Goal: Information Seeking & Learning: Learn about a topic

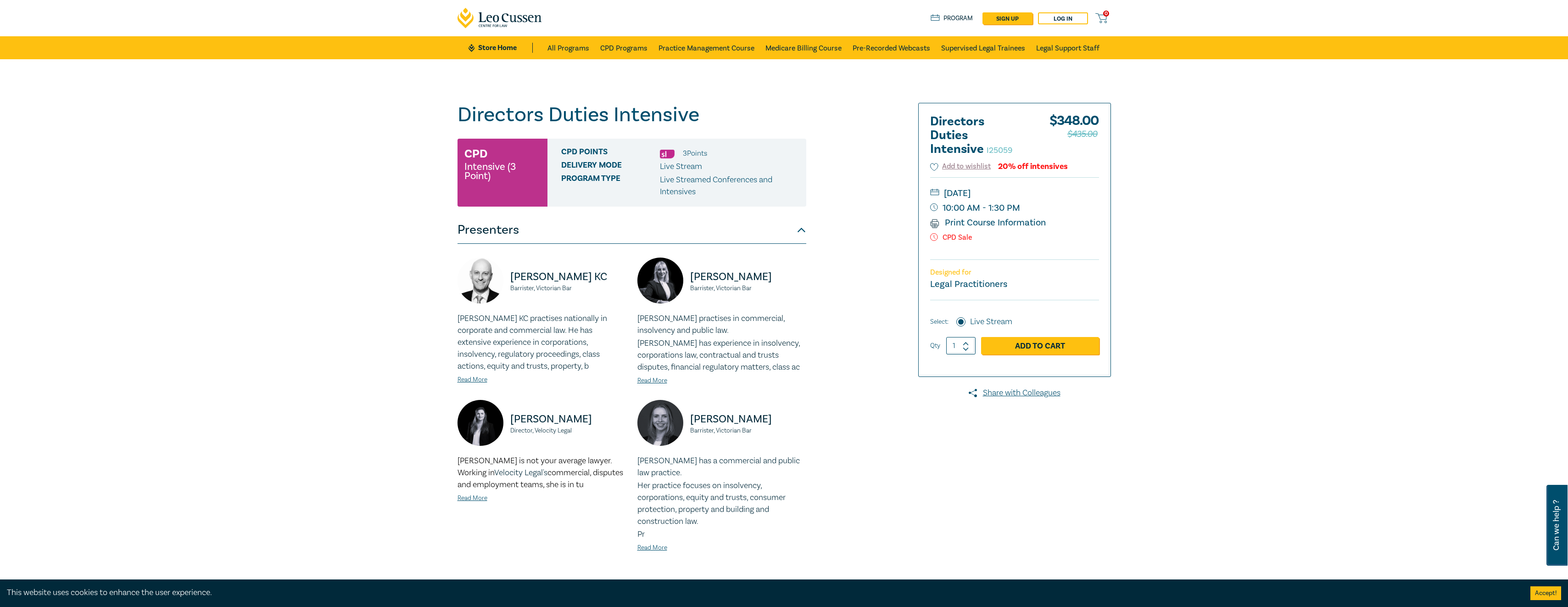
click at [1350, 297] on div "Directors Duties Intensive I25059 CPD Intensive (3 Point) CPD Points 3 Point s …" at bounding box center [784, 355] width 1568 height 593
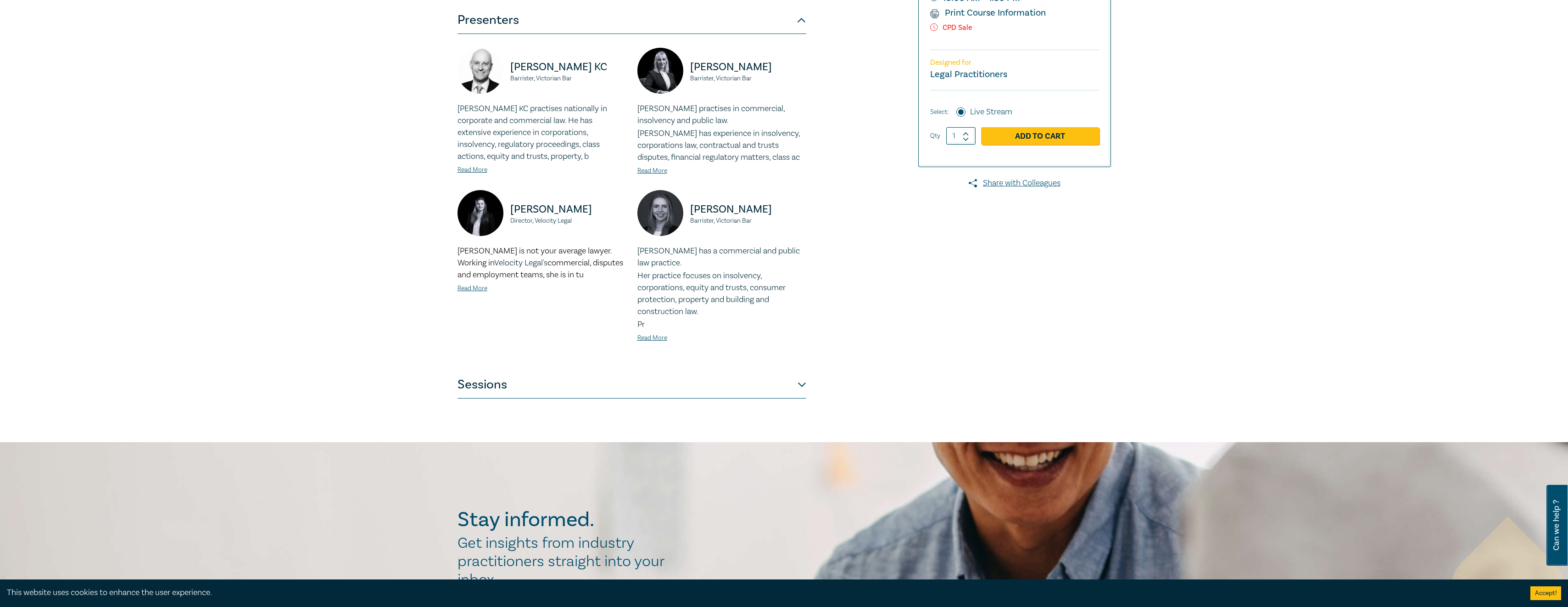
scroll to position [276, 0]
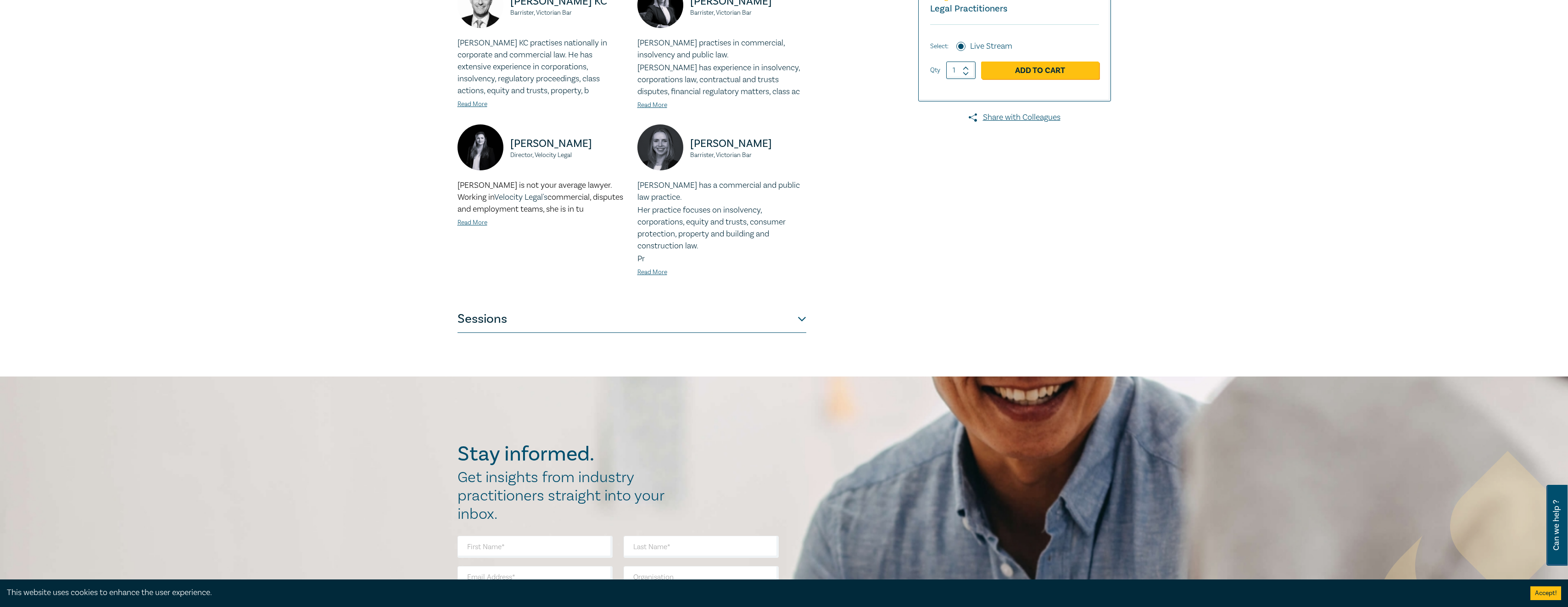
click at [802, 315] on button "Sessions" at bounding box center [632, 319] width 349 height 27
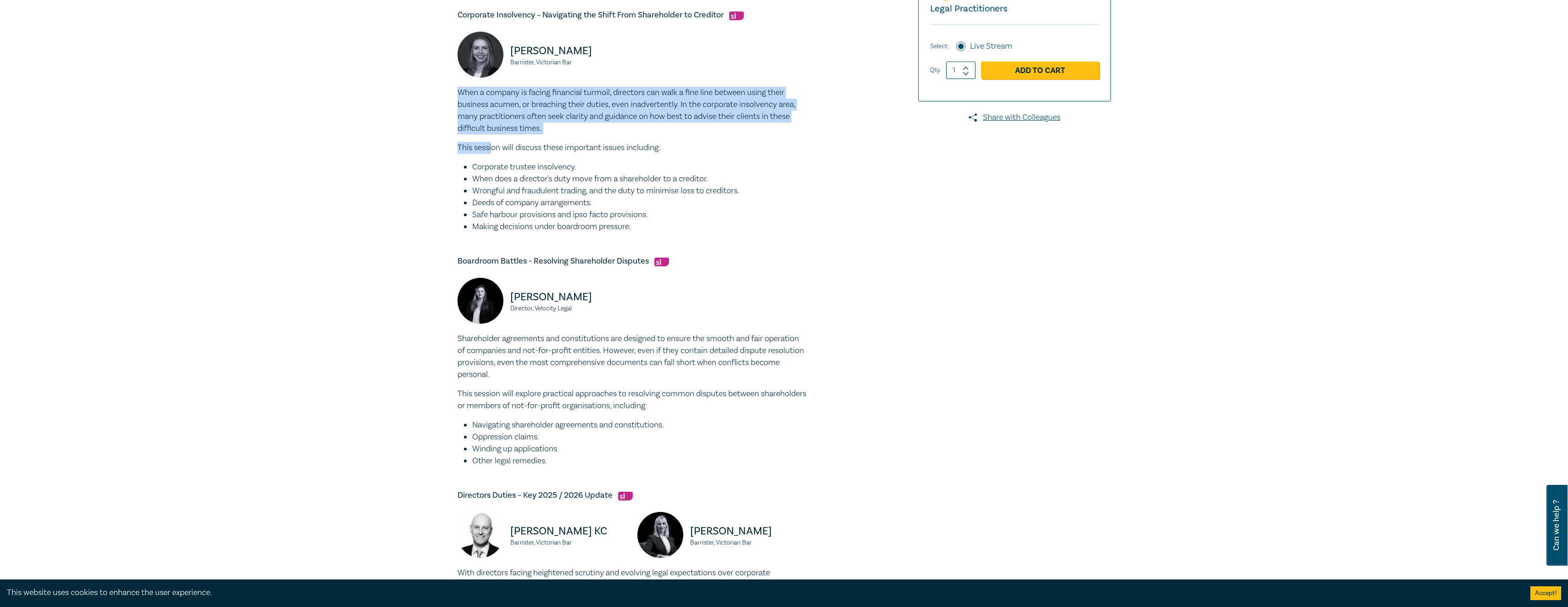
drag, startPoint x: 455, startPoint y: 89, endPoint x: 490, endPoint y: 148, distance: 68.6
click at [490, 148] on div "Directors Duties Intensive I25059 CPD Intensive (3 Point) CPD Points 3 Point s …" at bounding box center [673, 296] width 443 height 938
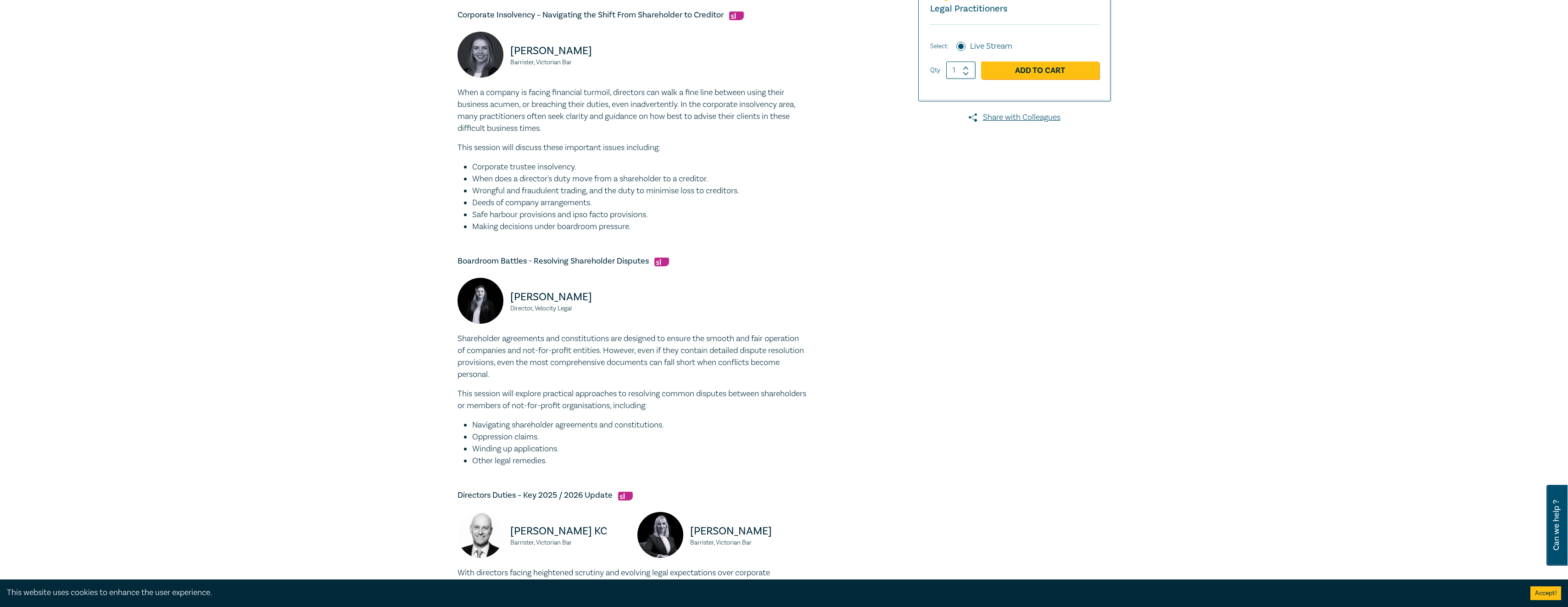
drag, startPoint x: 490, startPoint y: 148, endPoint x: 467, endPoint y: 199, distance: 55.9
click at [472, 201] on li "Deeds of company arrangements." at bounding box center [639, 203] width 334 height 12
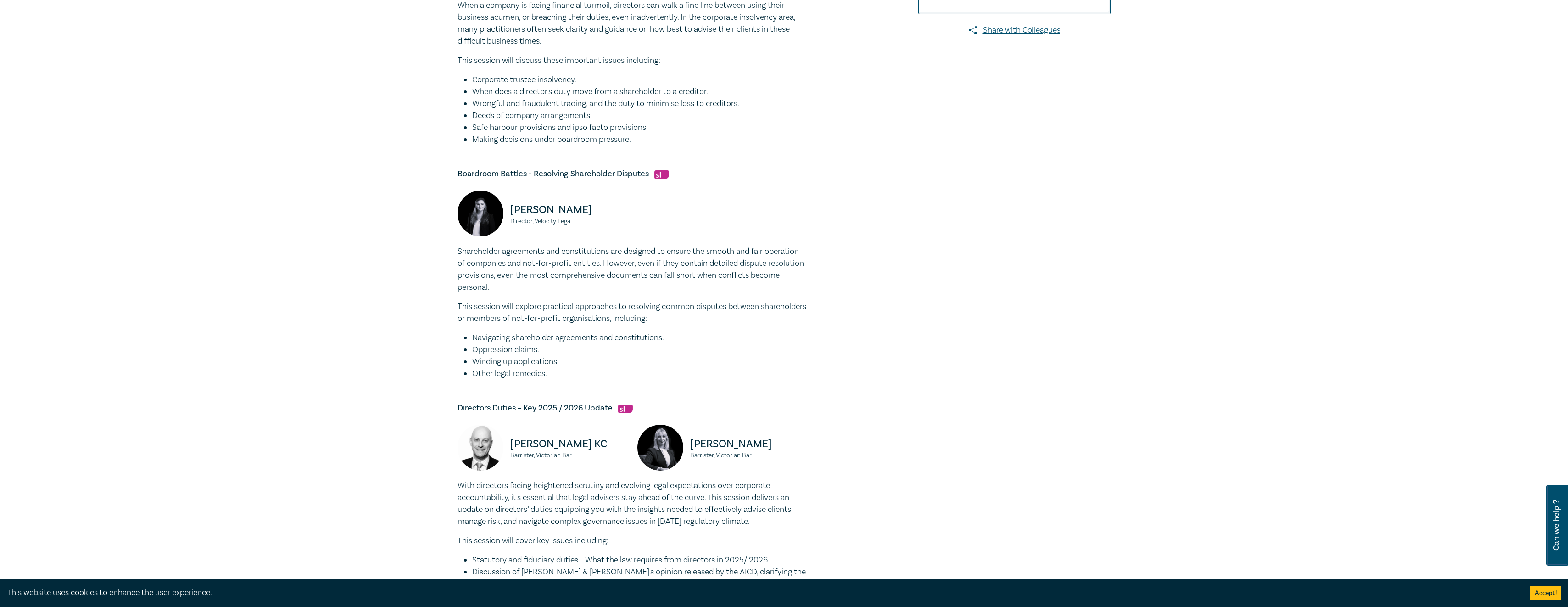
scroll to position [367, 0]
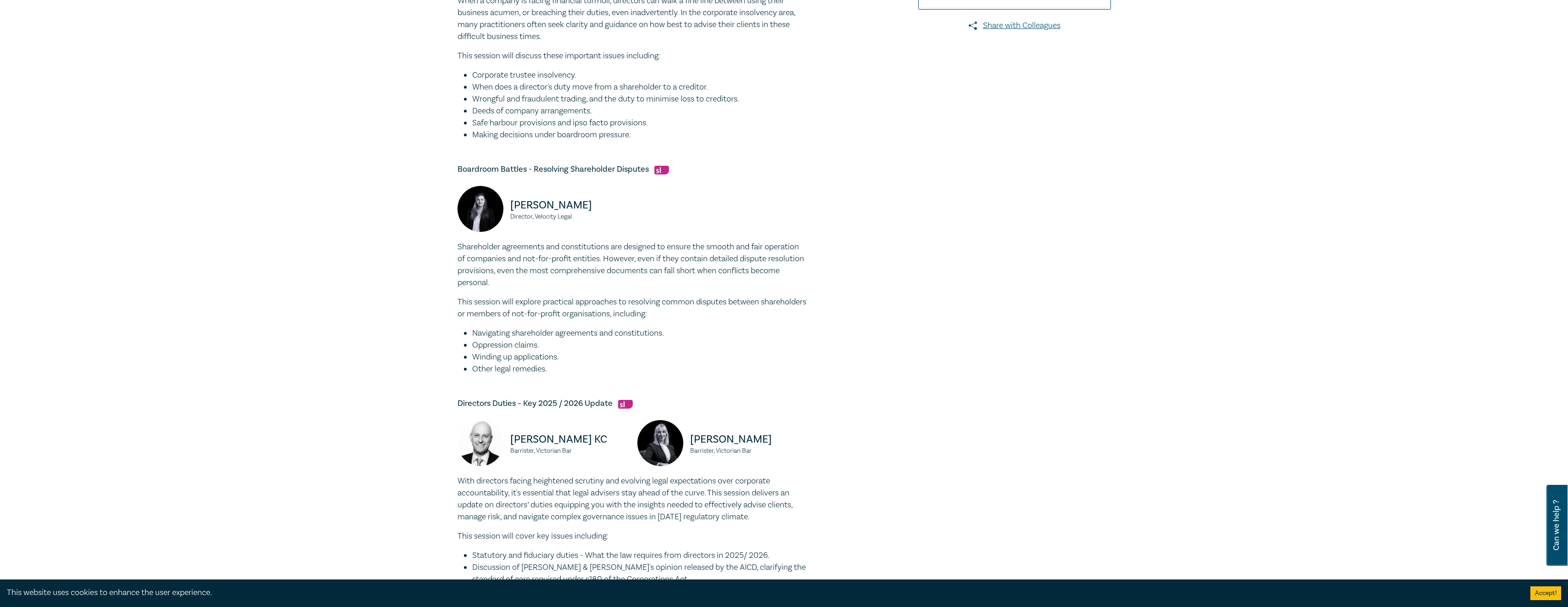
drag, startPoint x: 1239, startPoint y: 153, endPoint x: 1065, endPoint y: 208, distance: 182.5
click at [1239, 153] on div "Directors Duties Intensive I25059 CPD Intensive (3 Point) CPD Points 3 Point s …" at bounding box center [784, 204] width 1568 height 1026
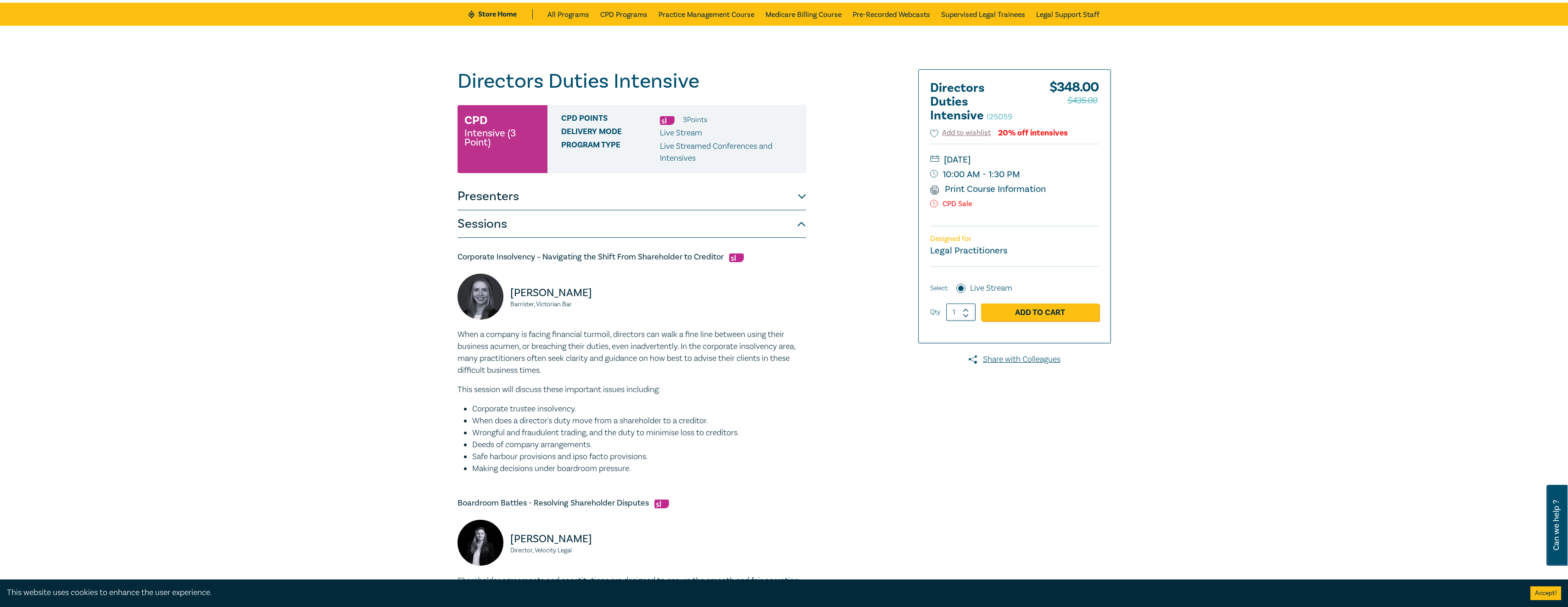
scroll to position [0, 0]
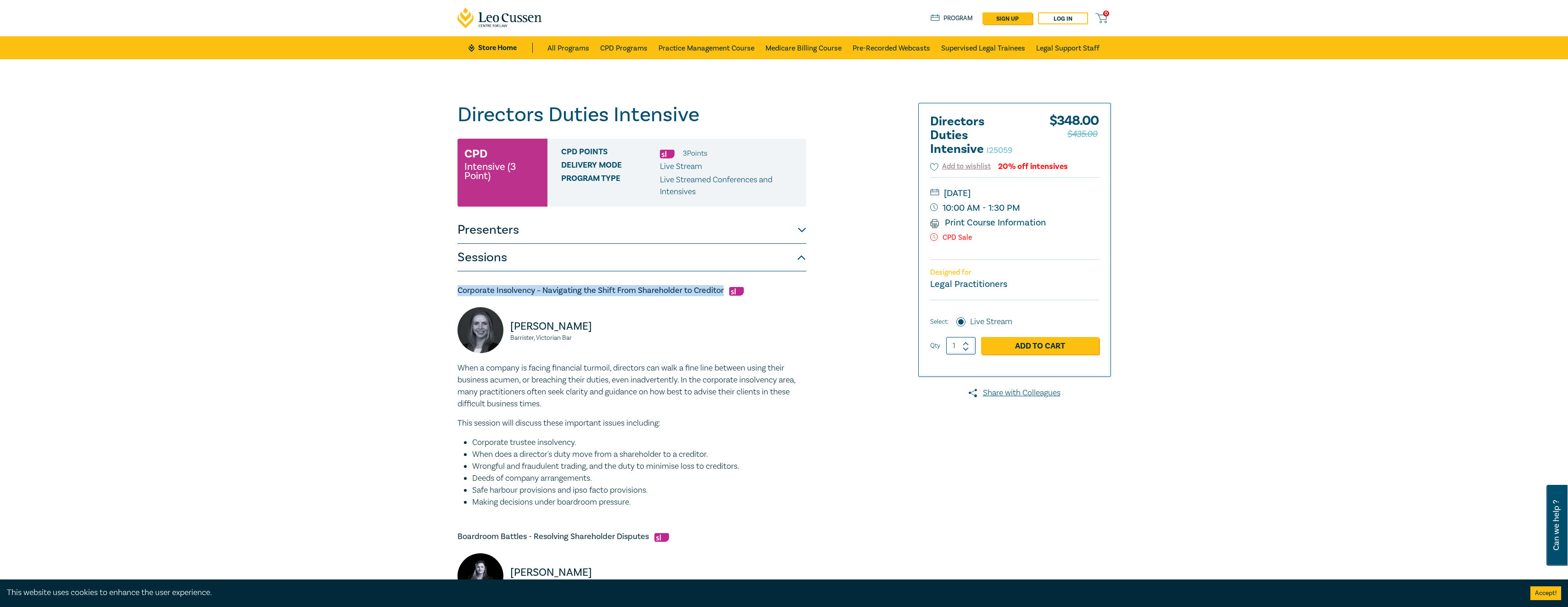
drag, startPoint x: 456, startPoint y: 287, endPoint x: 723, endPoint y: 287, distance: 267.0
click at [723, 287] on div "Directors Duties Intensive I25059 CPD Intensive (3 Point) CPD Points 3 Point s …" at bounding box center [673, 572] width 443 height 938
copy h5 "Corporate Insolvency – Navigating the Shift From Shareholder to Creditor"
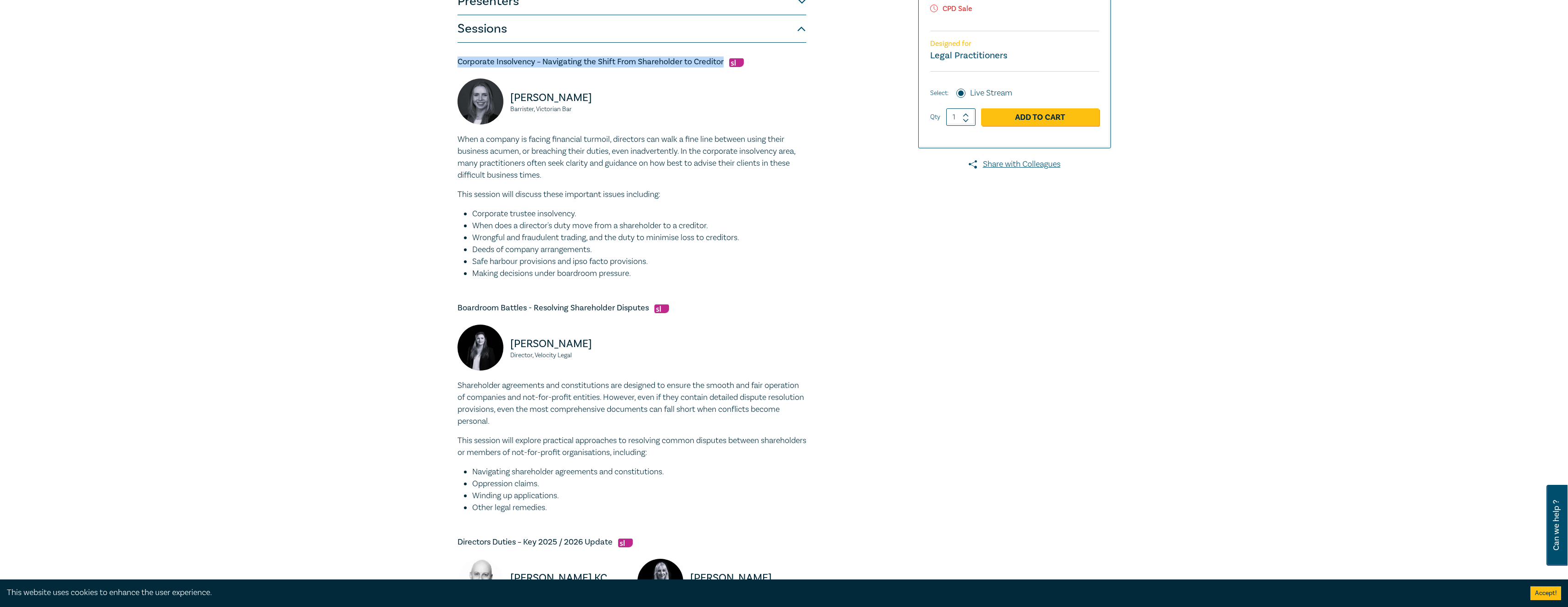
scroll to position [276, 0]
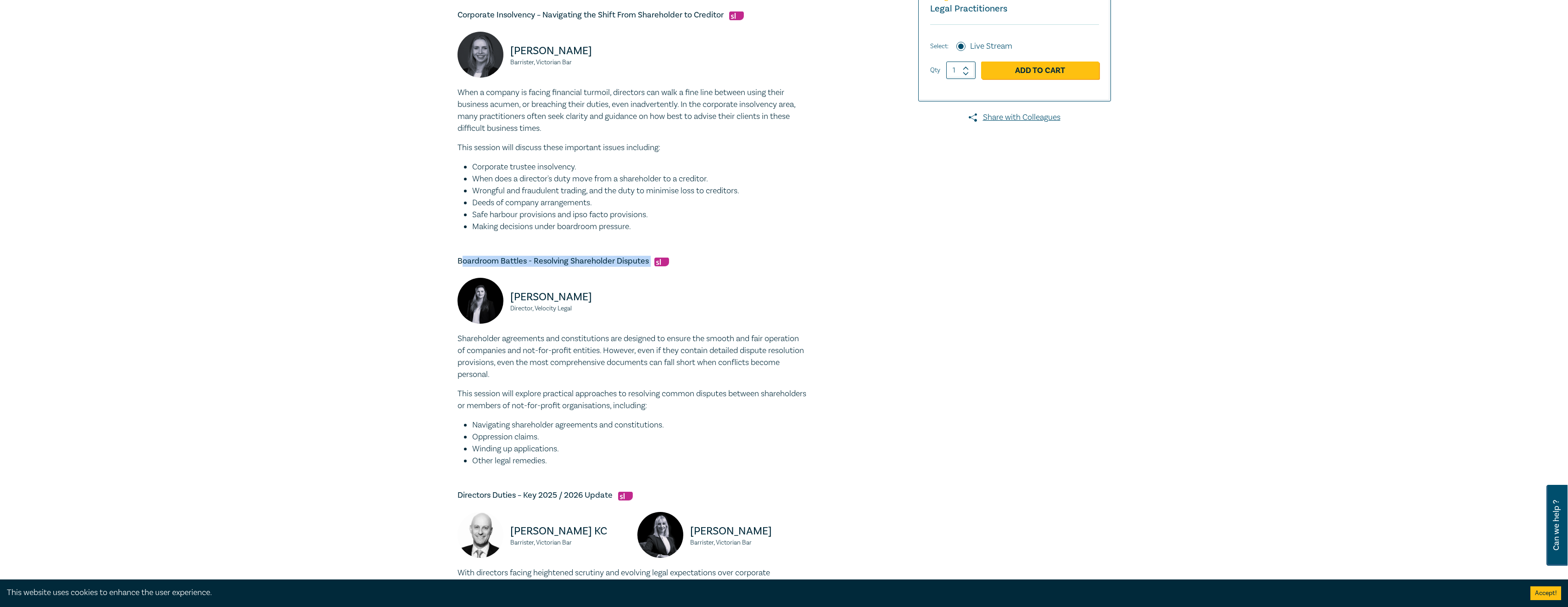
drag, startPoint x: 461, startPoint y: 262, endPoint x: 656, endPoint y: 256, distance: 195.1
click at [656, 256] on h5 "Boardroom Battles - Resolving Shareholder Disputes" at bounding box center [632, 261] width 349 height 11
copy h5 "oardroom Battles - Resolving Shareholder Disputes"
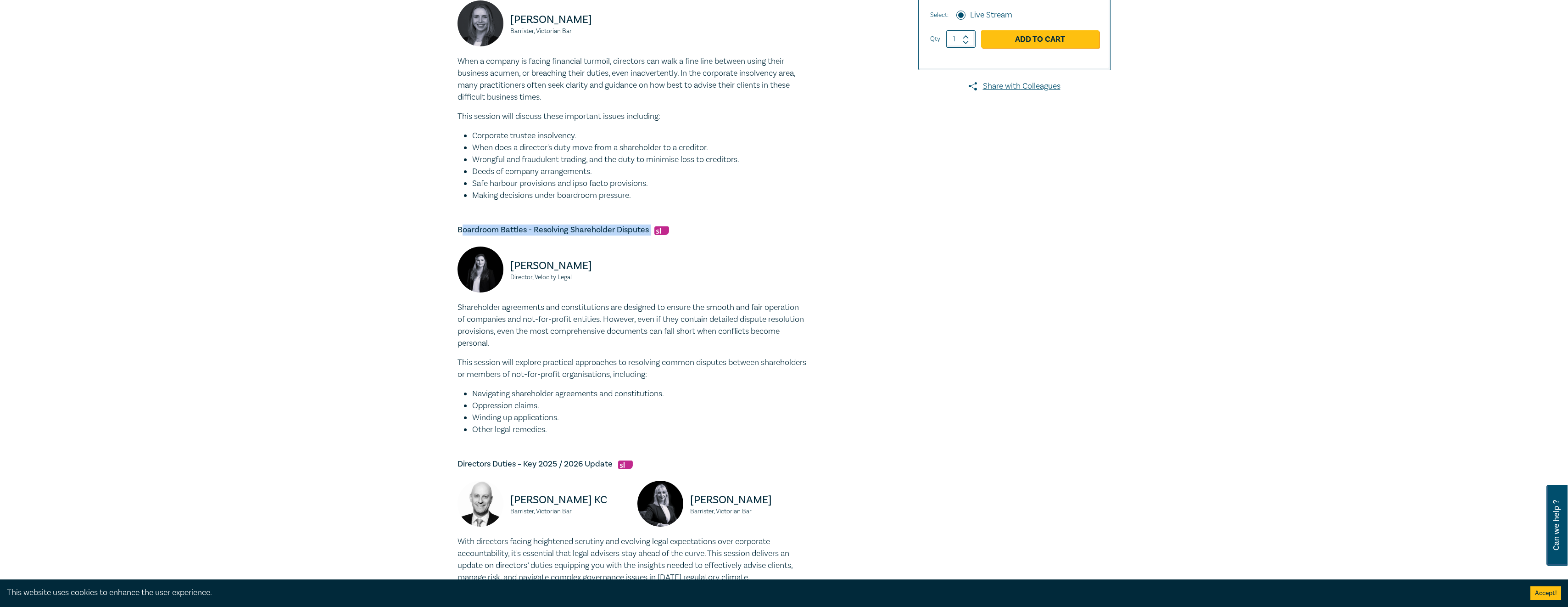
scroll to position [459, 0]
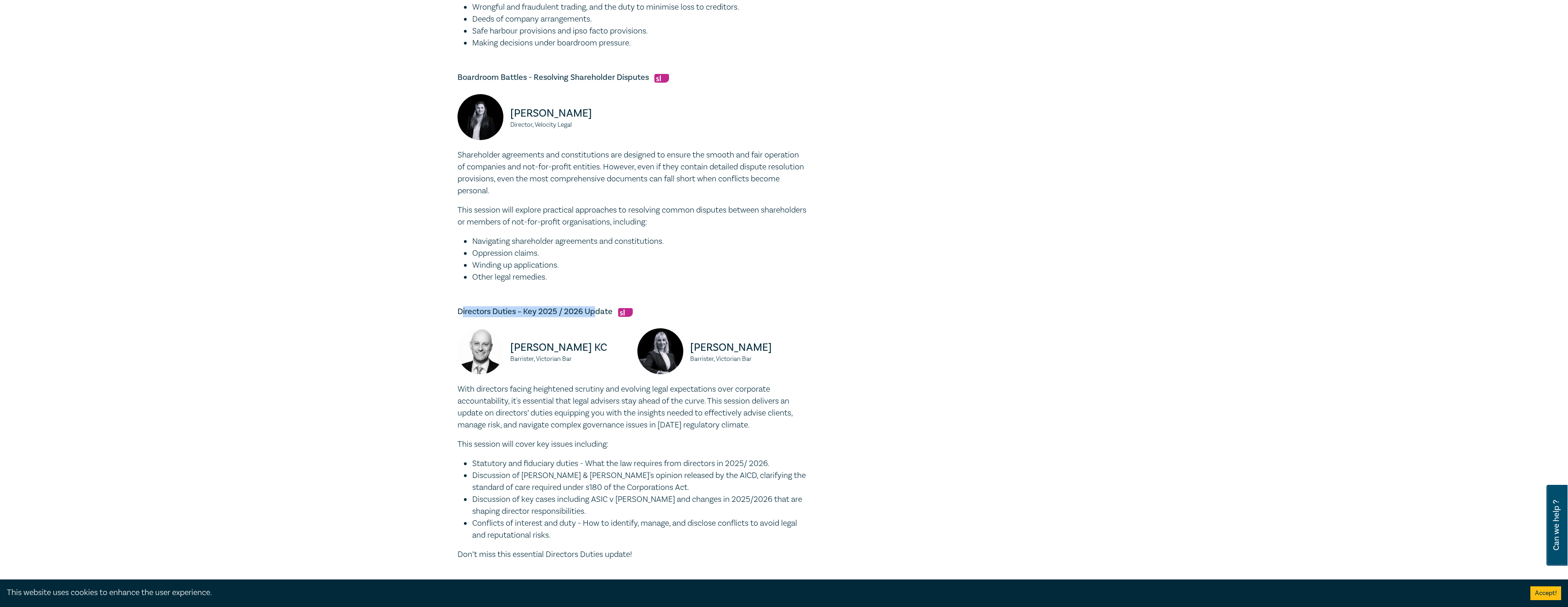
drag, startPoint x: 461, startPoint y: 310, endPoint x: 596, endPoint y: 316, distance: 135.1
click at [596, 316] on h5 "Directors Duties – Key 2025 / 2026 Update" at bounding box center [632, 312] width 349 height 11
click at [596, 315] on h5 "Directors Duties – Key 2025 / 2026 Update" at bounding box center [632, 312] width 349 height 11
drag, startPoint x: 613, startPoint y: 311, endPoint x: 455, endPoint y: 310, distance: 158.0
click at [455, 310] on div "Directors Duties Intensive I25059 CPD Intensive (3 Point) CPD Points 3 Point s …" at bounding box center [673, 112] width 443 height 938
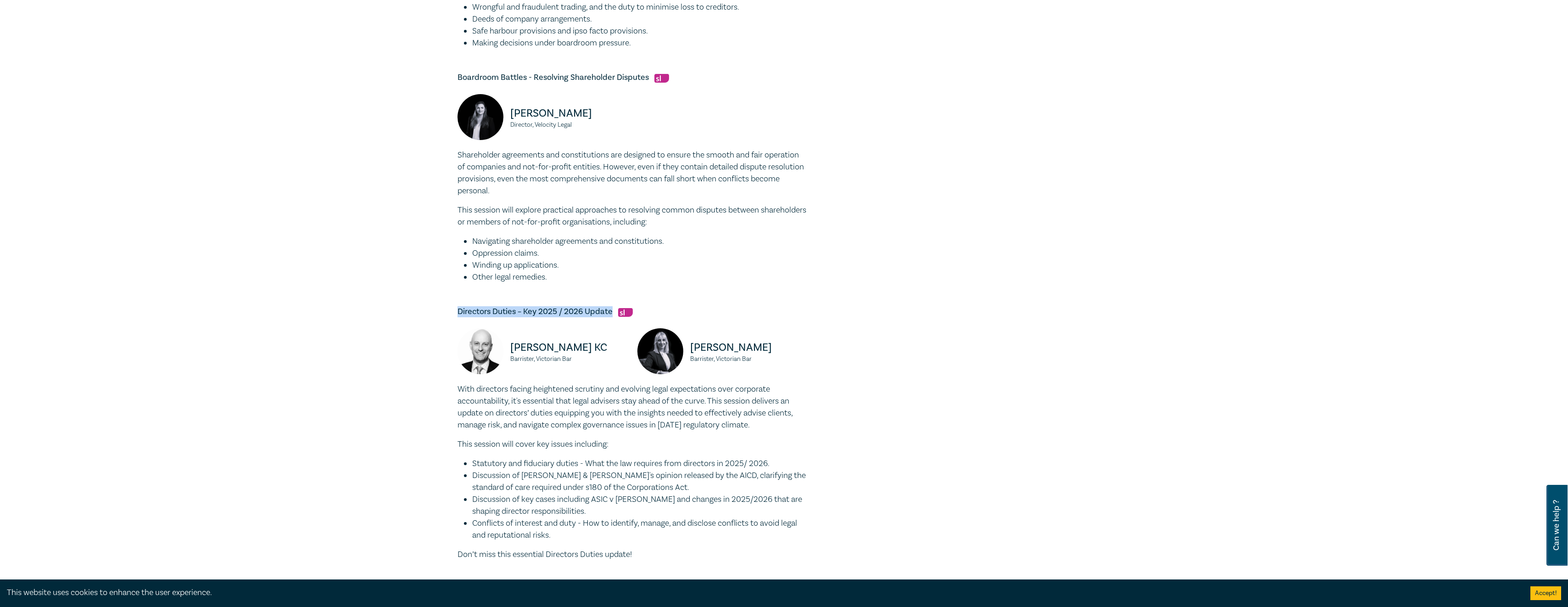
copy h5 "Directors Duties – Key 2025 / 2026 Update"
click at [1261, 263] on div "Directors Duties Intensive I25059 CPD Intensive (3 Point) CPD Points 3 Point s …" at bounding box center [784, 112] width 1568 height 1026
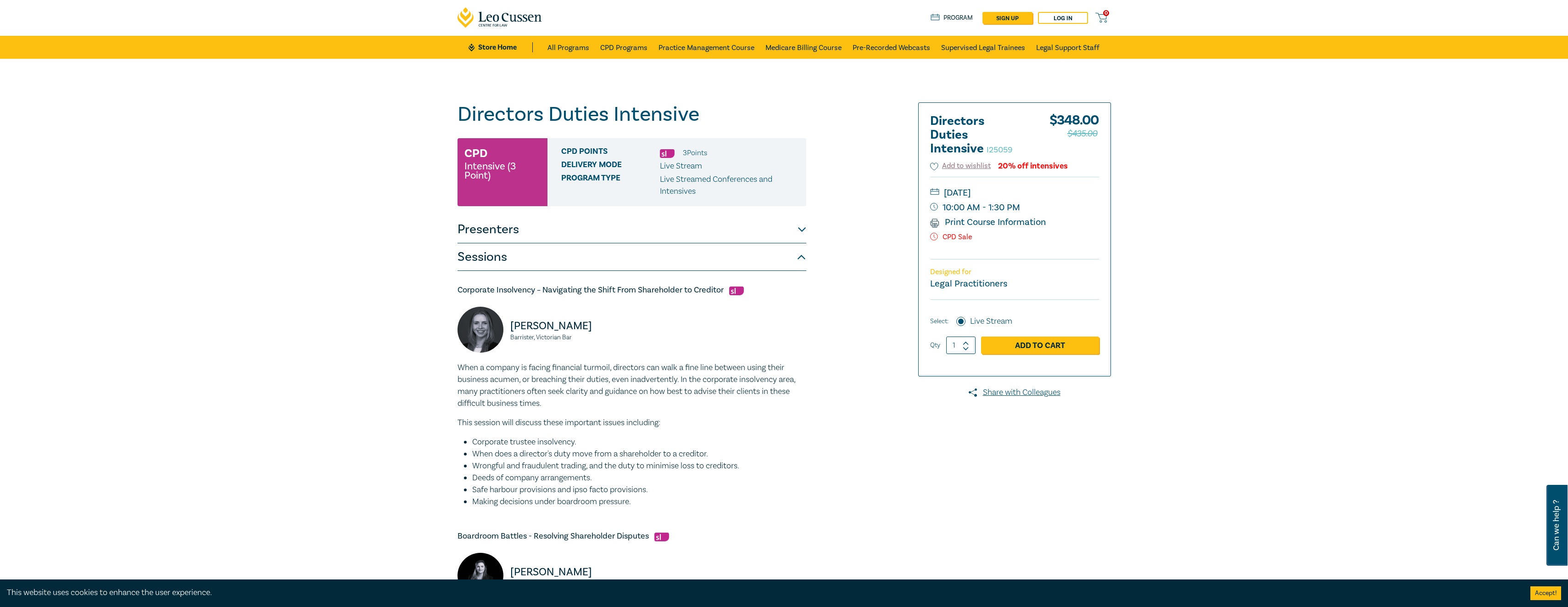
scroll to position [0, 0]
click at [613, 52] on link "CPD Programs" at bounding box center [623, 48] width 47 height 23
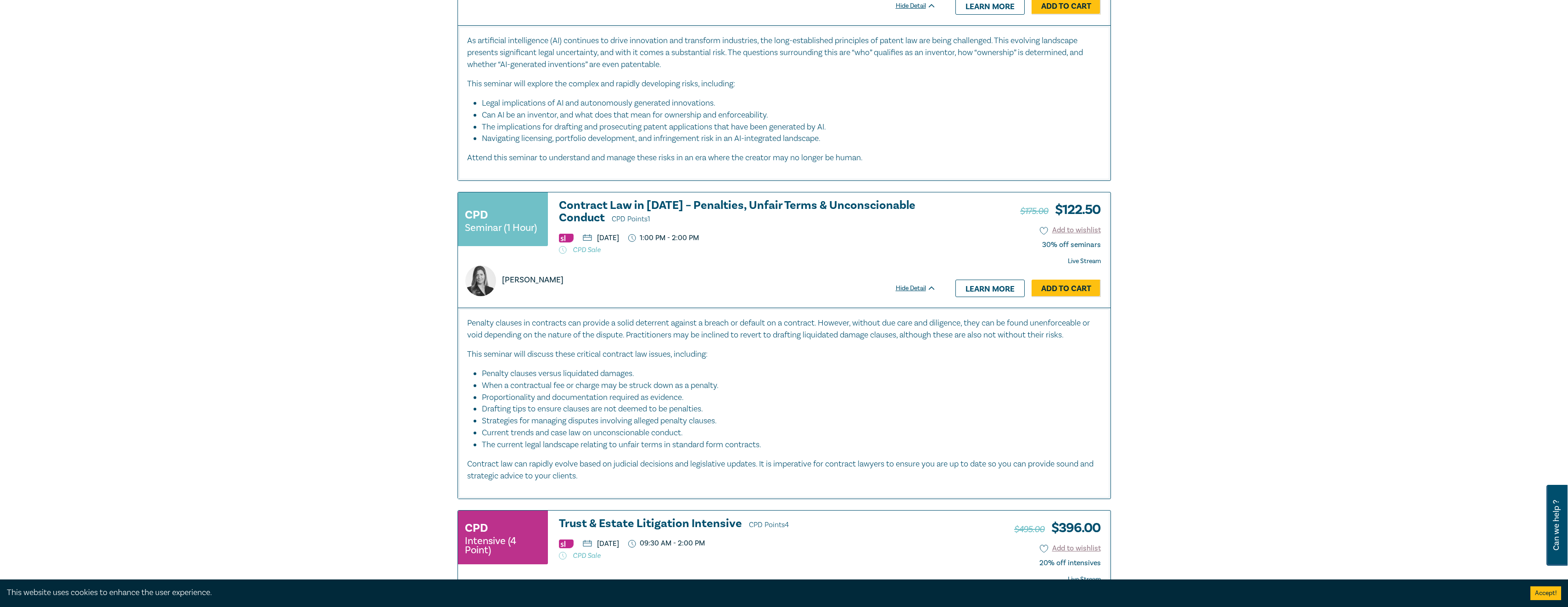
scroll to position [3351, 0]
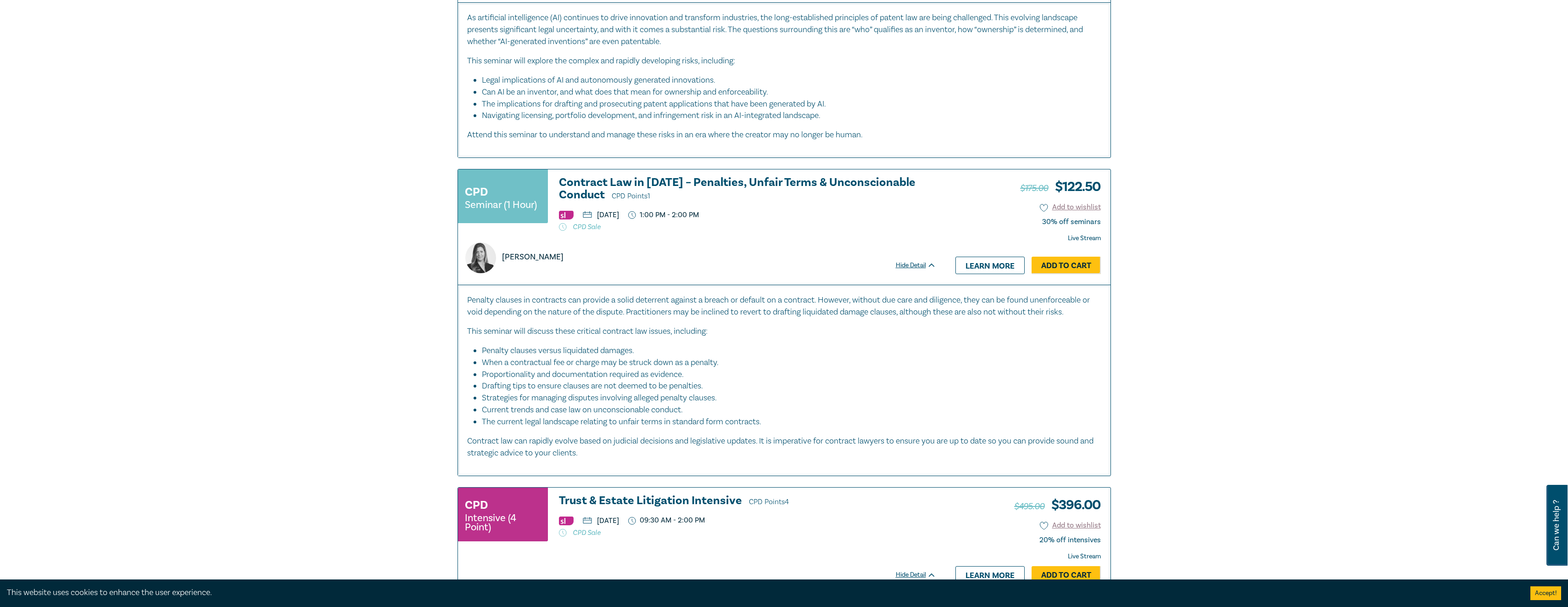
drag, startPoint x: 638, startPoint y: 184, endPoint x: 867, endPoint y: 340, distance: 277.1
click at [872, 345] on li "Penalty clauses versus liquidated damages." at bounding box center [786, 351] width 610 height 12
click at [880, 352] on li "Penalty clauses versus liquidated damages." at bounding box center [786, 351] width 610 height 12
click at [566, 181] on h3 "Contract Law in 2025 – Penalties, Unfair Terms & Unconscionable Conduct CPD Poi…" at bounding box center [748, 189] width 378 height 26
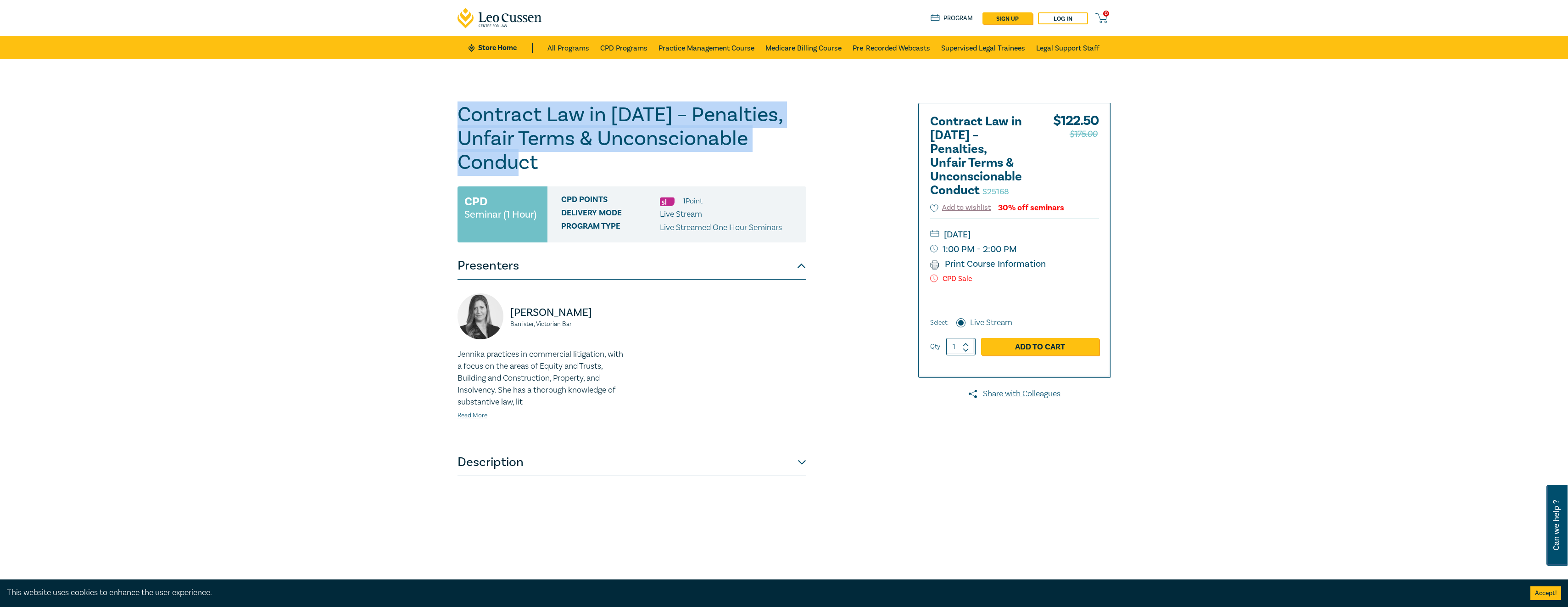
drag, startPoint x: 541, startPoint y: 159, endPoint x: 439, endPoint y: 103, distance: 116.4
click at [439, 103] on div "Contract Law in 2025 – Penalties, Unfair Terms & Unconscionable Conduct S25168 …" at bounding box center [784, 332] width 1568 height 546
copy h1 "Contract Law in 2025 – Penalties, Unfair Terms & Unconscionable Conduct"
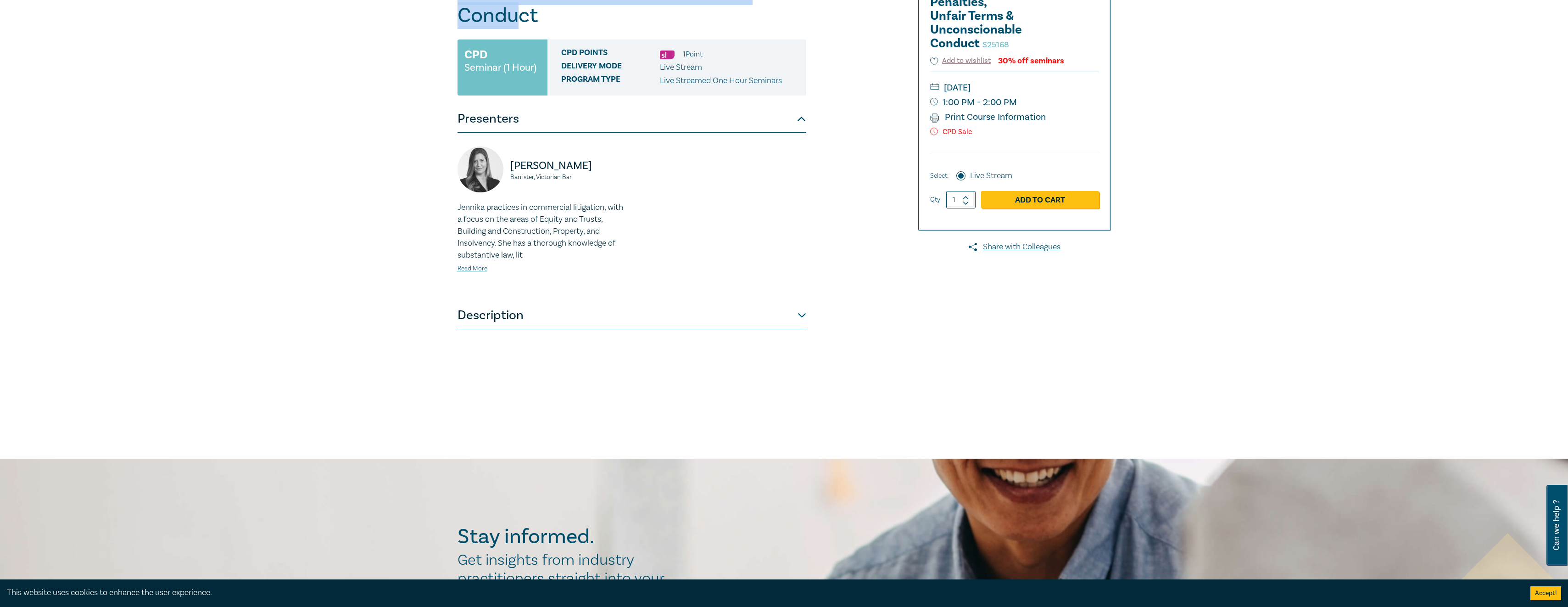
scroll to position [229, 0]
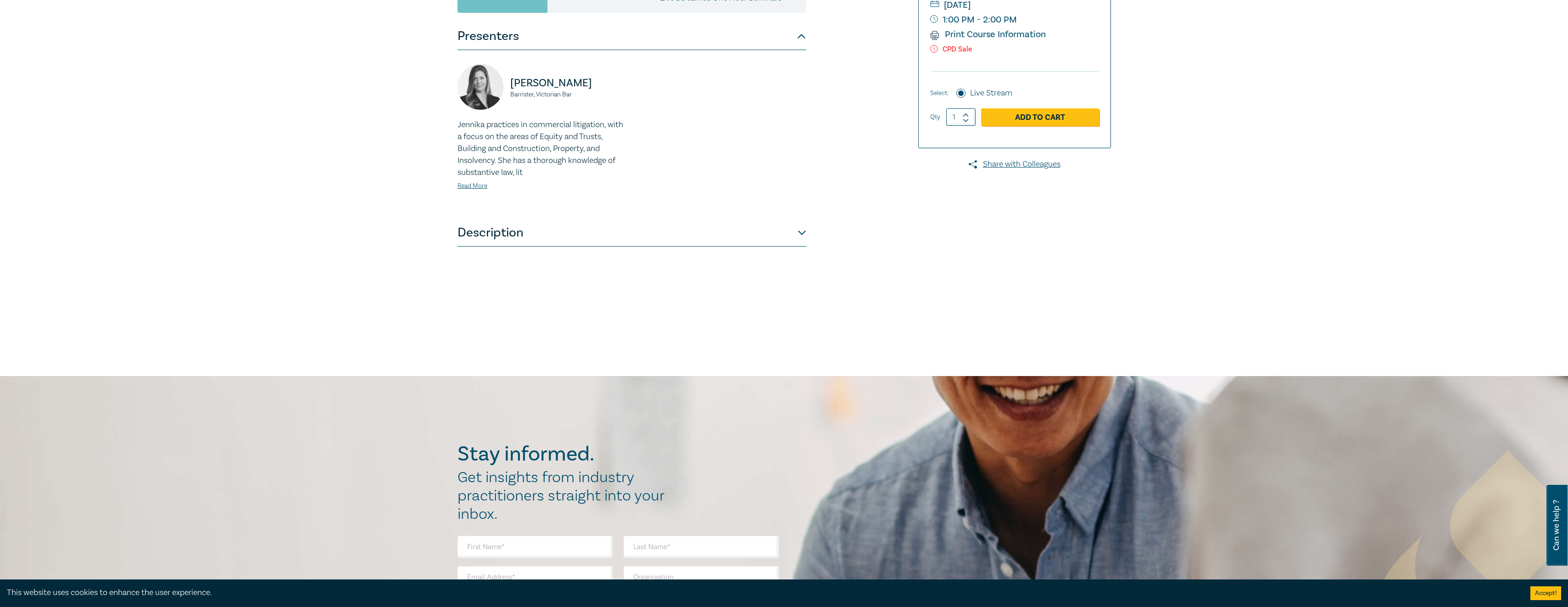
click at [796, 227] on button "Description" at bounding box center [632, 233] width 349 height 27
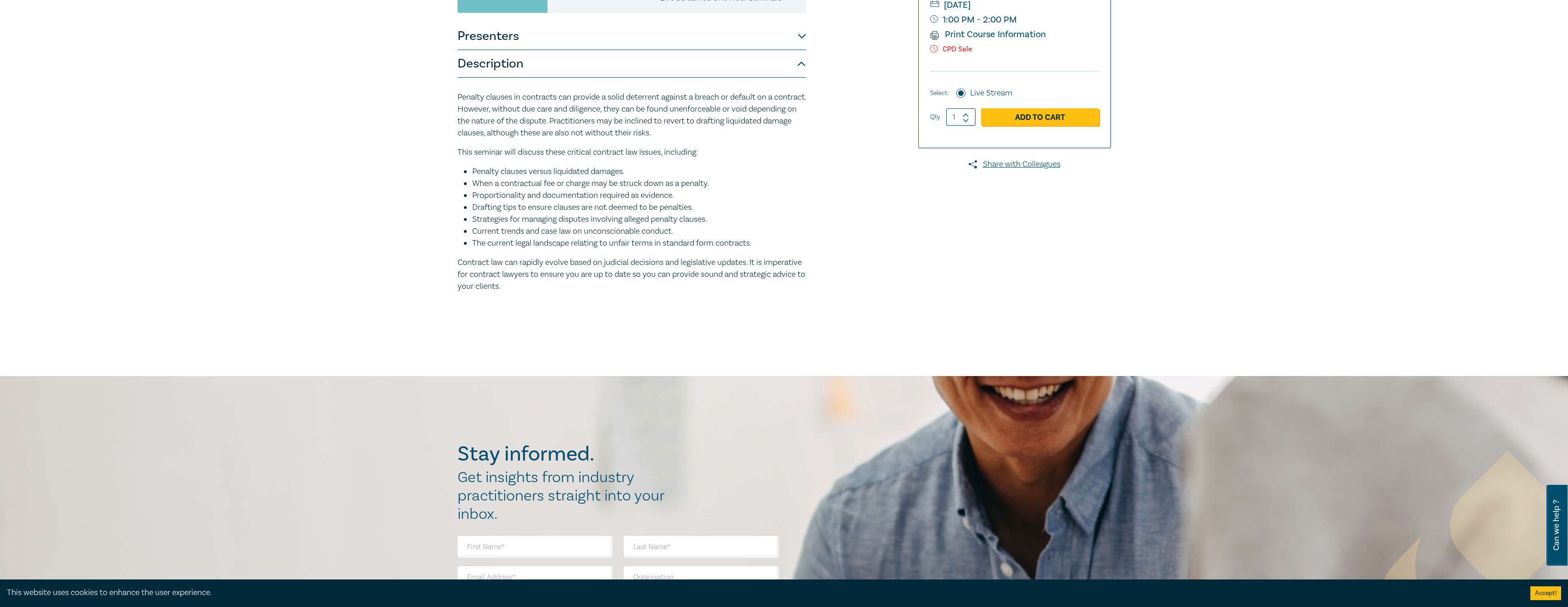
scroll to position [0, 0]
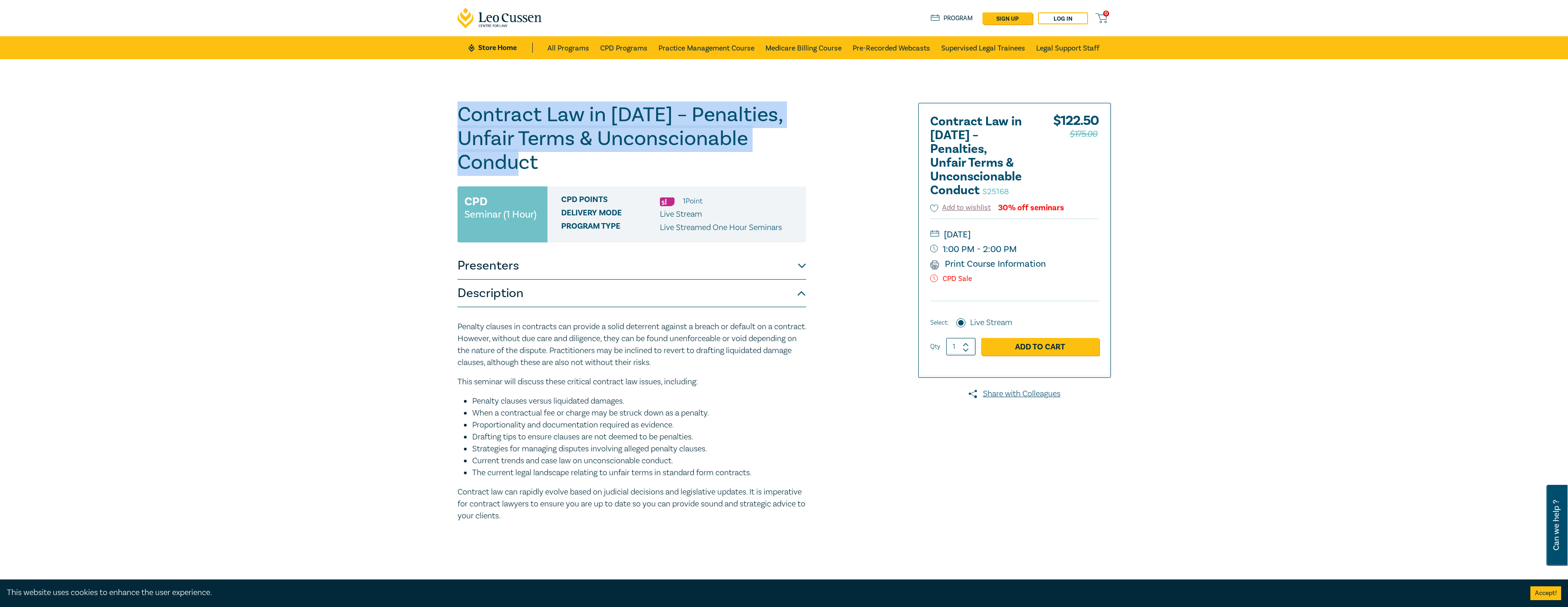
drag, startPoint x: 452, startPoint y: 323, endPoint x: 775, endPoint y: 476, distance: 357.4
click at [775, 476] on div "Contract Law in 2025 – Penalties, Unfair Terms & Unconscionable Conduct S25168 …" at bounding box center [673, 332] width 443 height 459
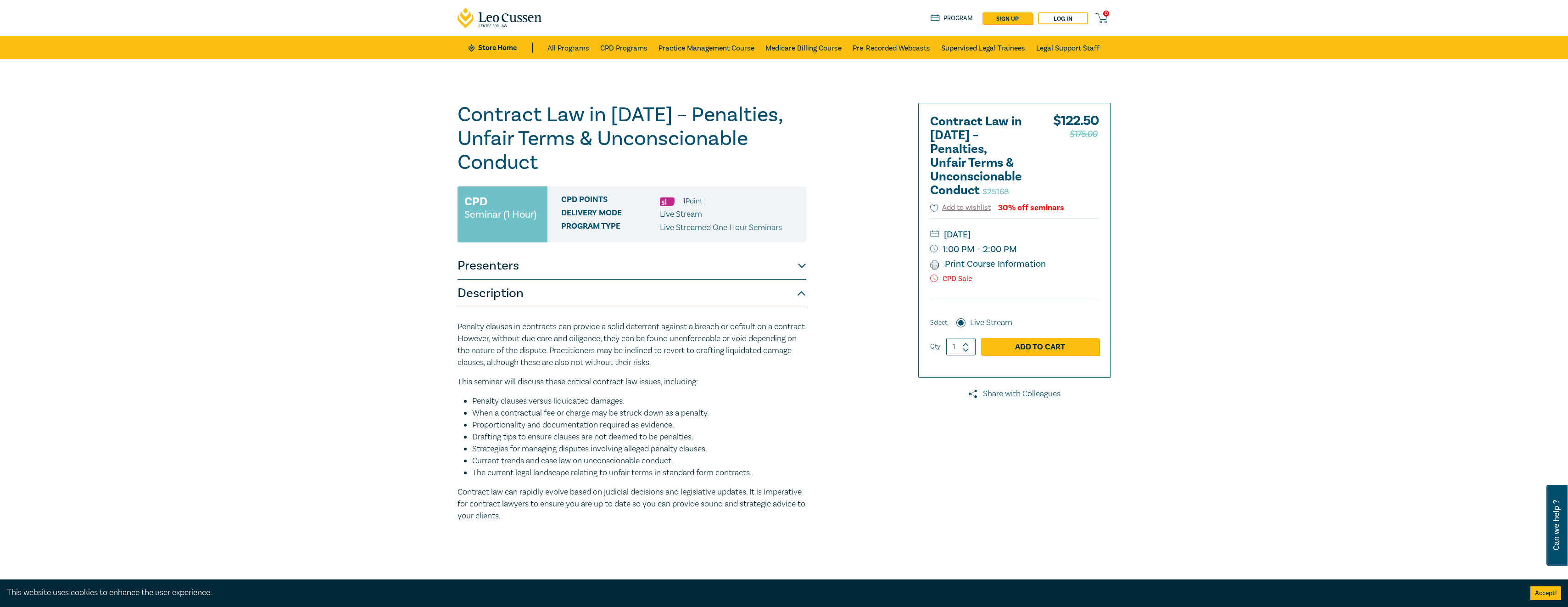
click at [571, 484] on div "Penalty clauses in contracts can provide a solid deterrent against a breach or …" at bounding box center [632, 422] width 349 height 201
drag, startPoint x: 535, startPoint y: 472, endPoint x: 616, endPoint y: 521, distance: 94.7
click at [616, 521] on div "Penalty clauses in contracts can provide a solid deterrent against a breach or …" at bounding box center [632, 422] width 349 height 201
click at [545, 506] on p "Contract law can rapidly evolve based on judicial decisions and legislative upd…" at bounding box center [632, 504] width 349 height 36
click at [653, 470] on li "The current legal landscape relating to unfair terms in standard form contracts." at bounding box center [639, 473] width 334 height 12
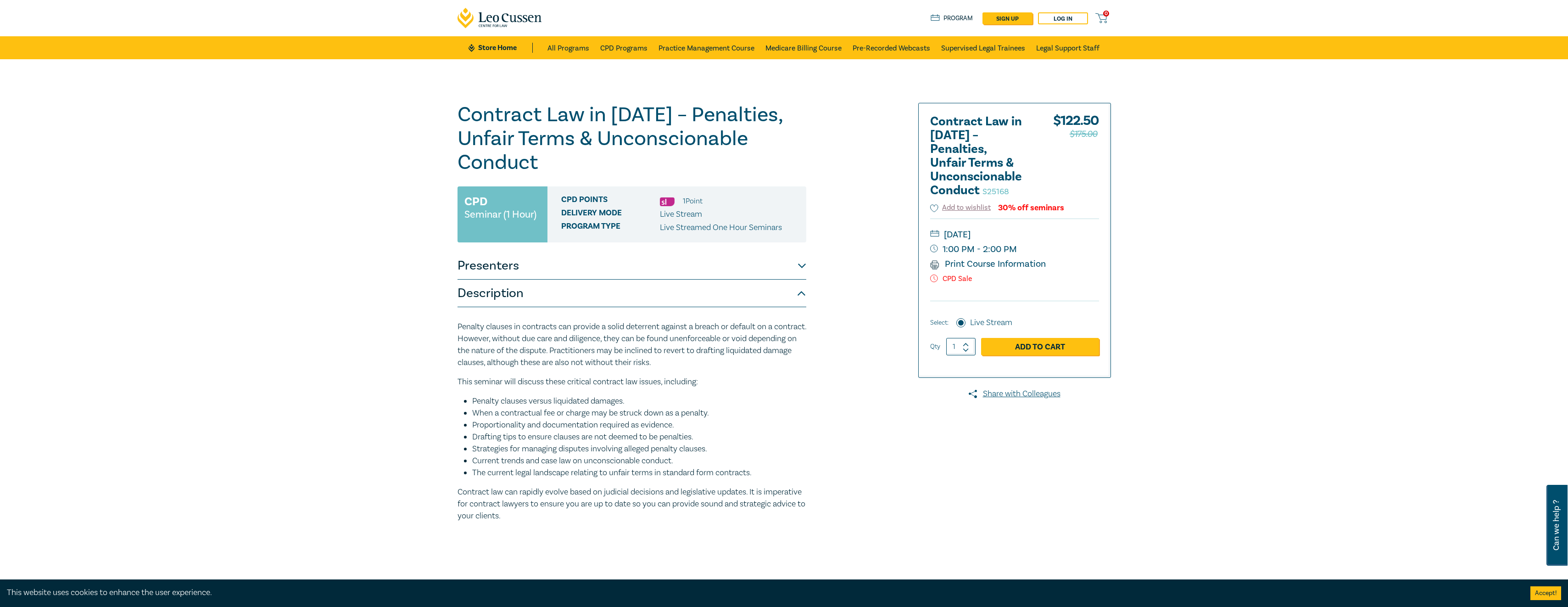
drag, startPoint x: 1327, startPoint y: 154, endPoint x: 1015, endPoint y: 122, distance: 313.6
click at [1327, 154] on div "Contract Law in 2025 – Penalties, Unfair Terms & Unconscionable Conduct S25168 …" at bounding box center [784, 332] width 1568 height 546
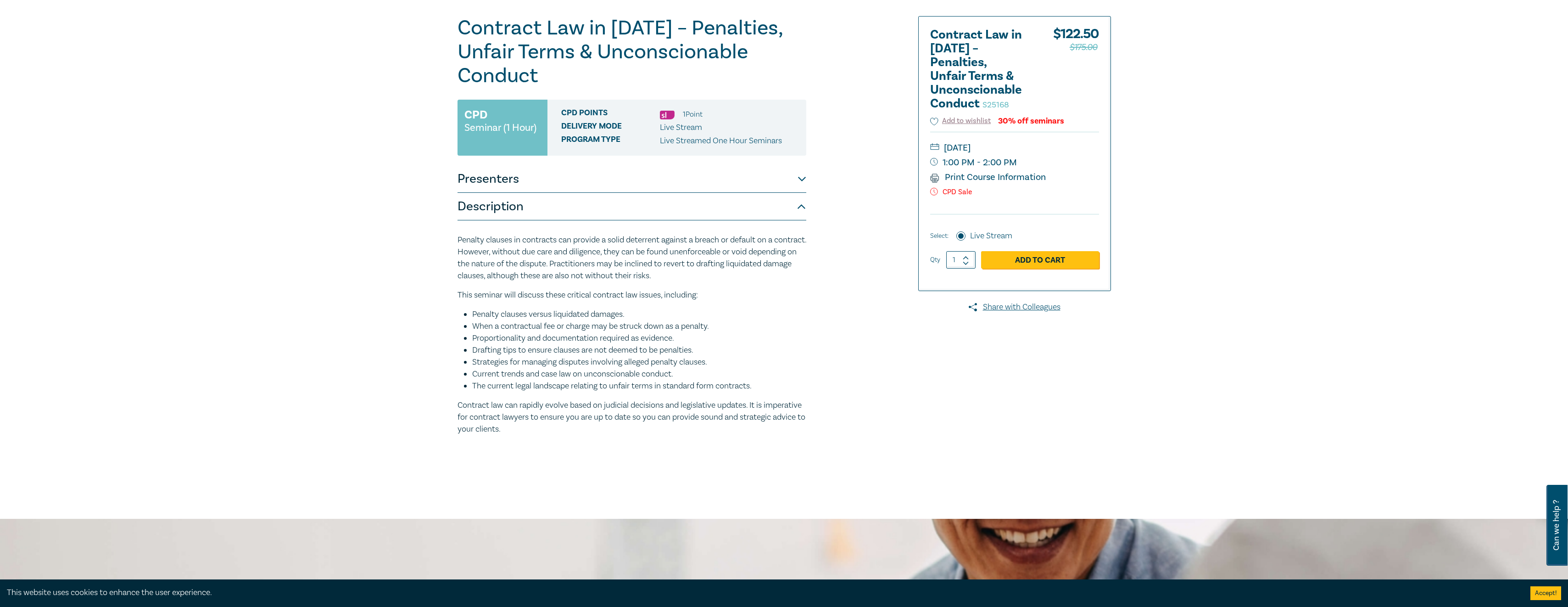
scroll to position [137, 0]
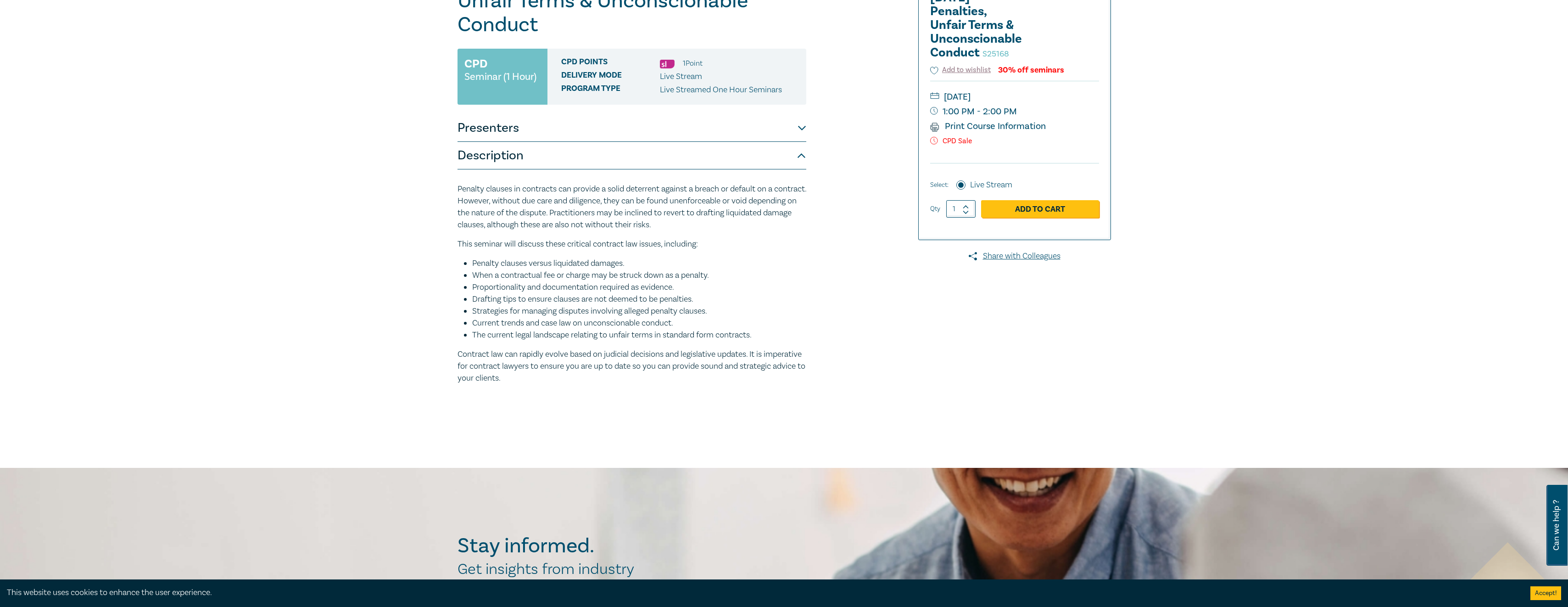
click at [1171, 210] on div "Contract Law in 2025 – Penalties, Unfair Terms & Unconscionable Conduct S25168 …" at bounding box center [784, 195] width 1568 height 546
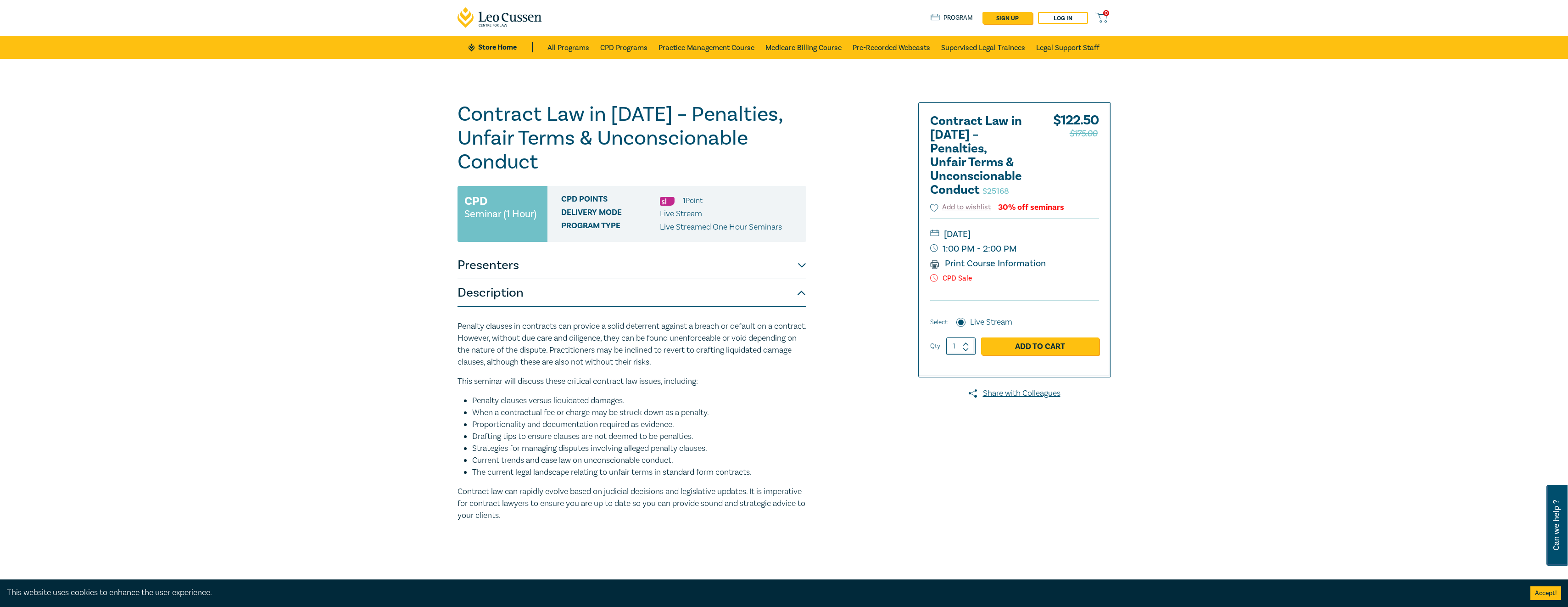
scroll to position [0, 0]
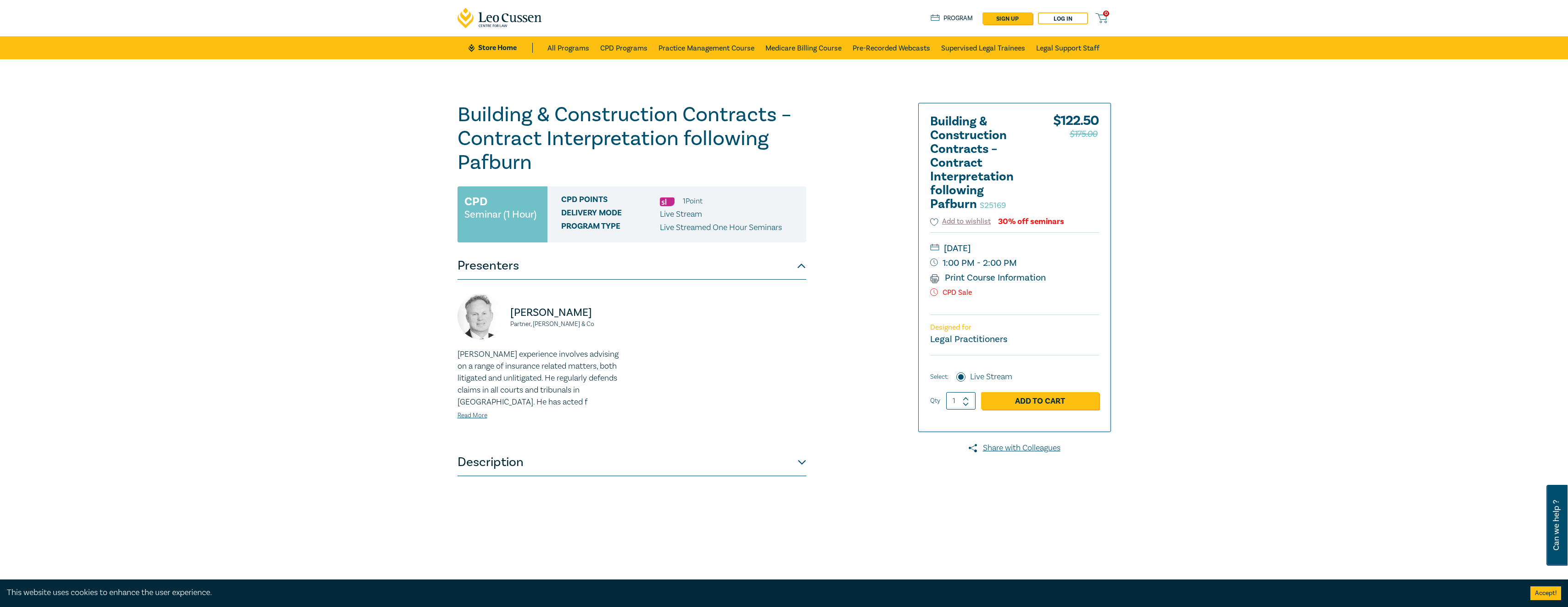
drag, startPoint x: 1202, startPoint y: 180, endPoint x: 1187, endPoint y: 176, distance: 15.5
click at [1202, 180] on div "Building & Construction Contracts – Contract Interpretation following Pafburn S…" at bounding box center [784, 332] width 1568 height 546
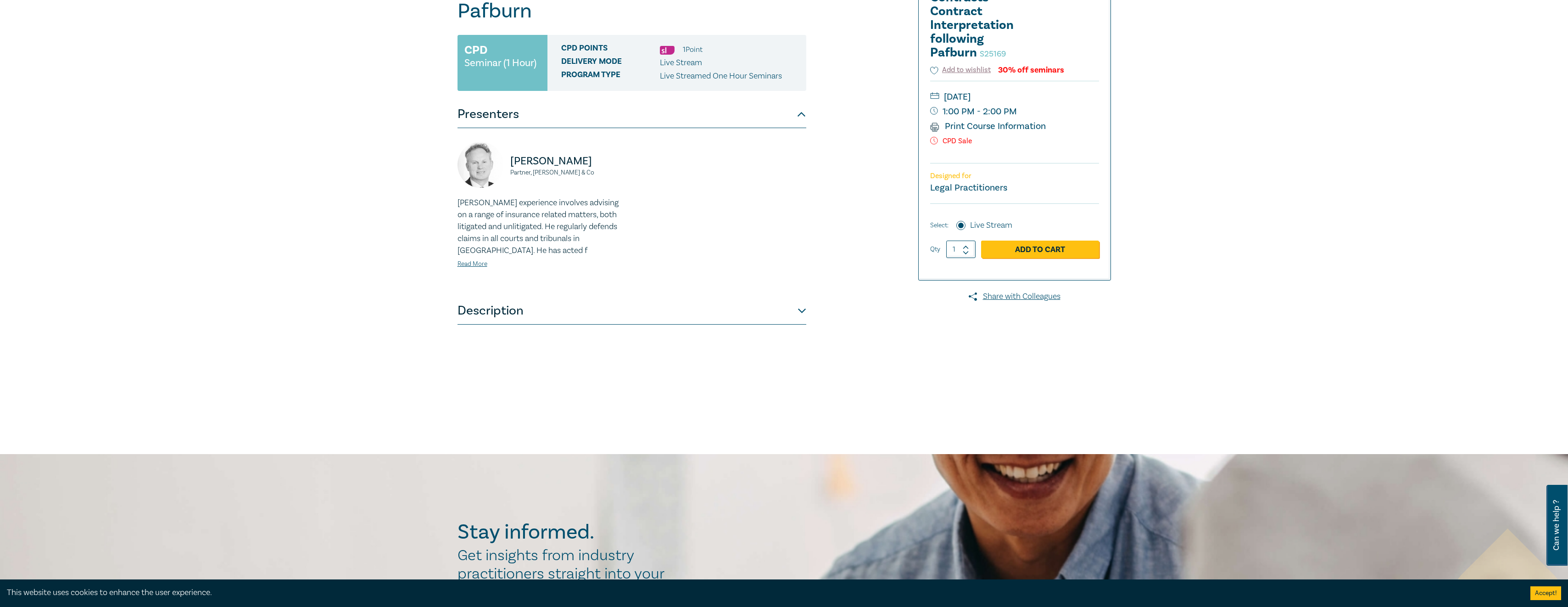
scroll to position [137, 0]
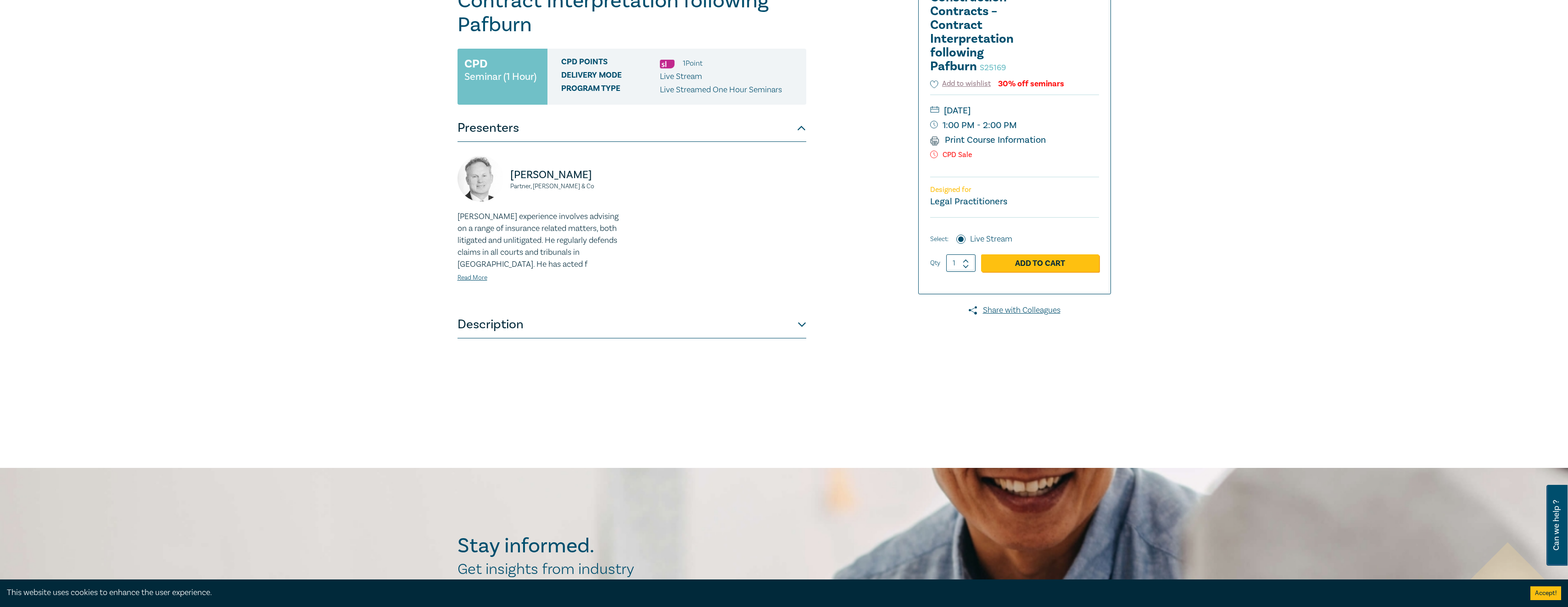
click at [802, 325] on button "Description" at bounding box center [632, 325] width 349 height 27
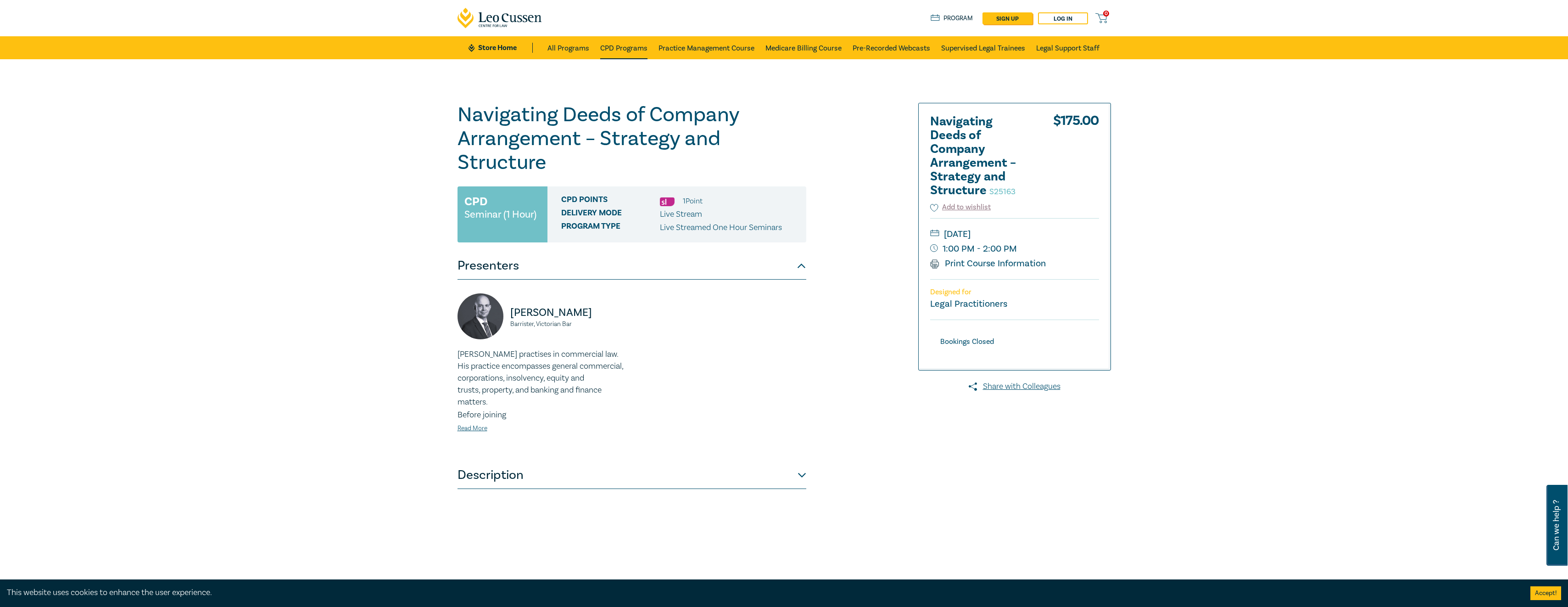
click at [628, 47] on link "CPD Programs" at bounding box center [623, 48] width 47 height 23
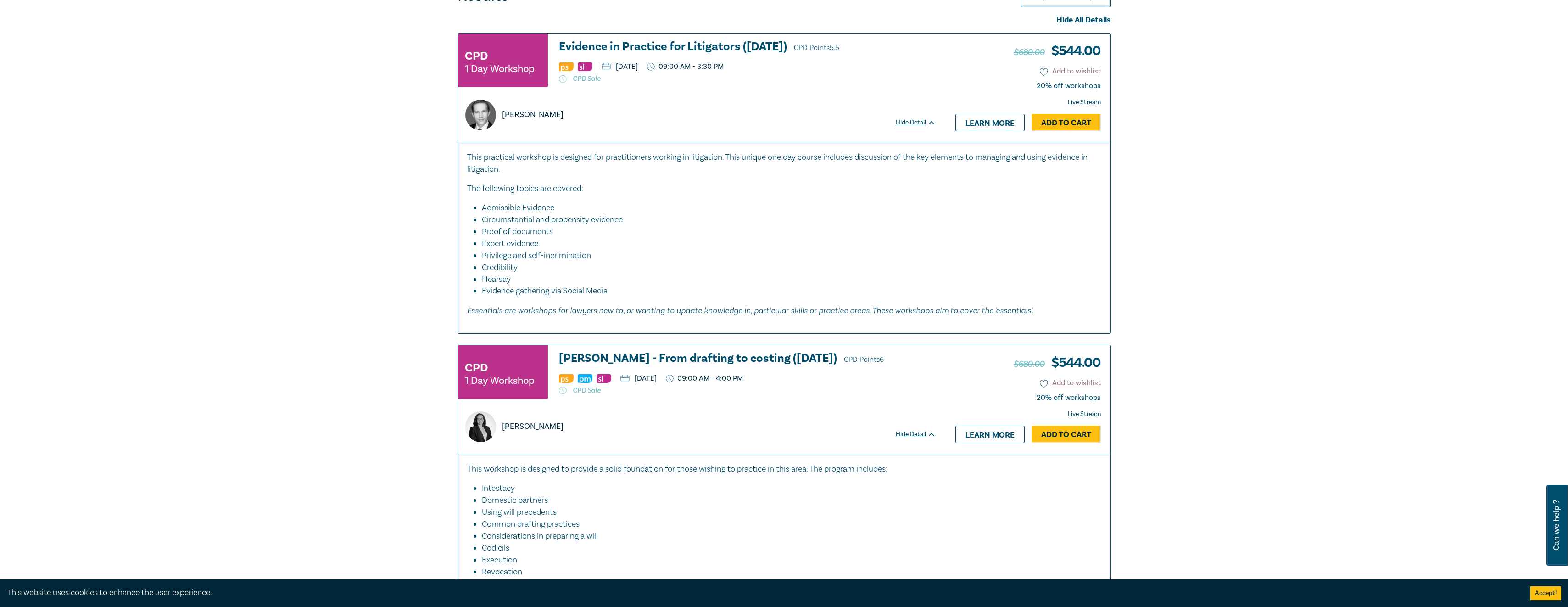
scroll to position [229, 0]
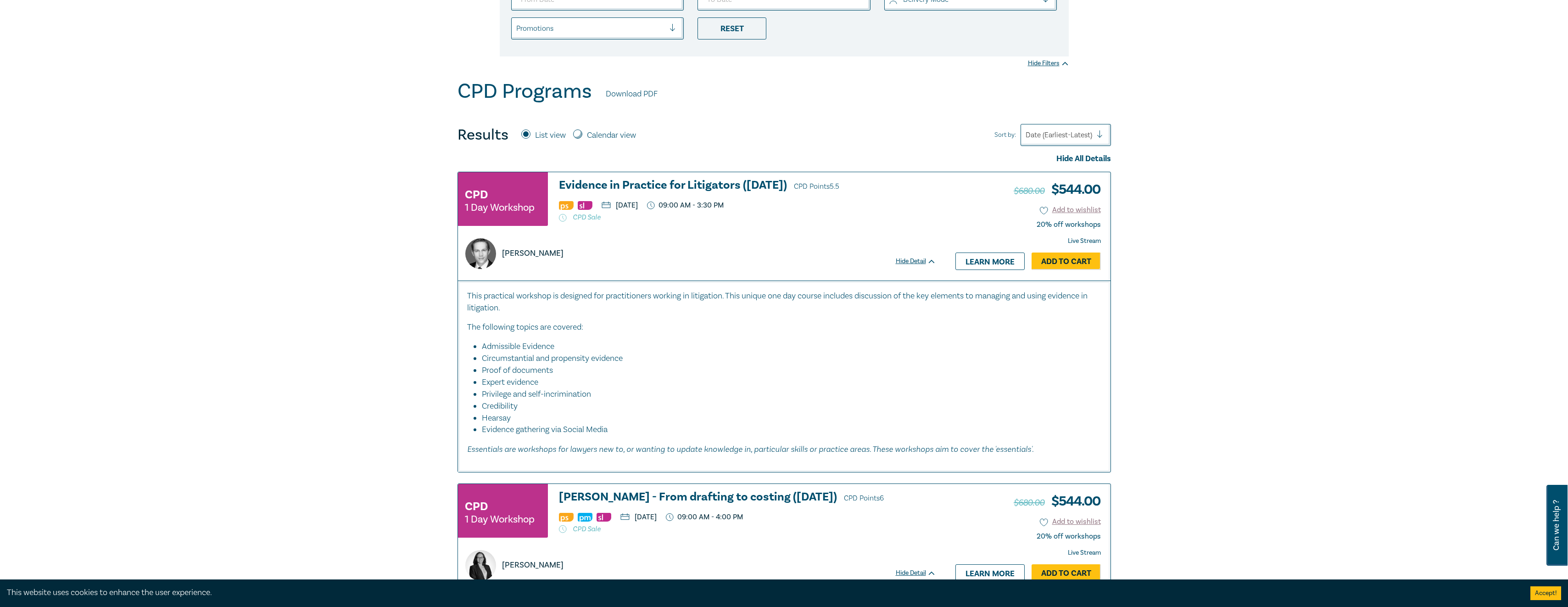
click at [580, 133] on input "Calendar view" at bounding box center [578, 133] width 9 height 9
radio input "true"
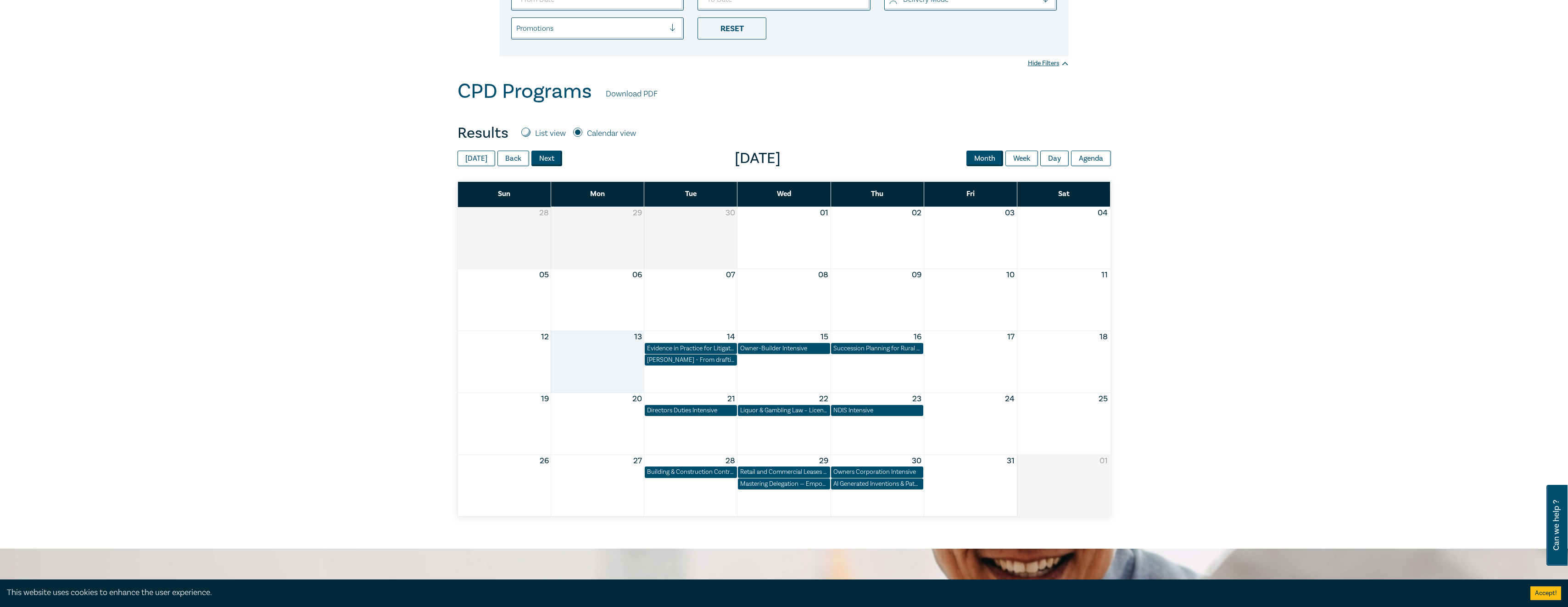
click at [541, 163] on button "Next" at bounding box center [546, 158] width 31 height 16
